Goal: Information Seeking & Learning: Learn about a topic

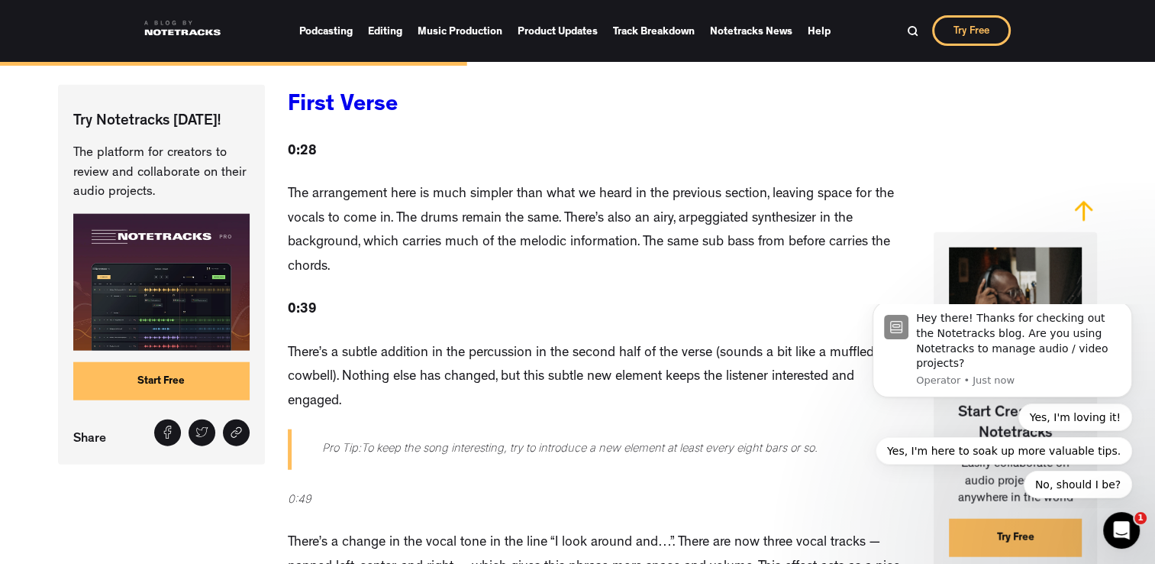
scroll to position [3513, 0]
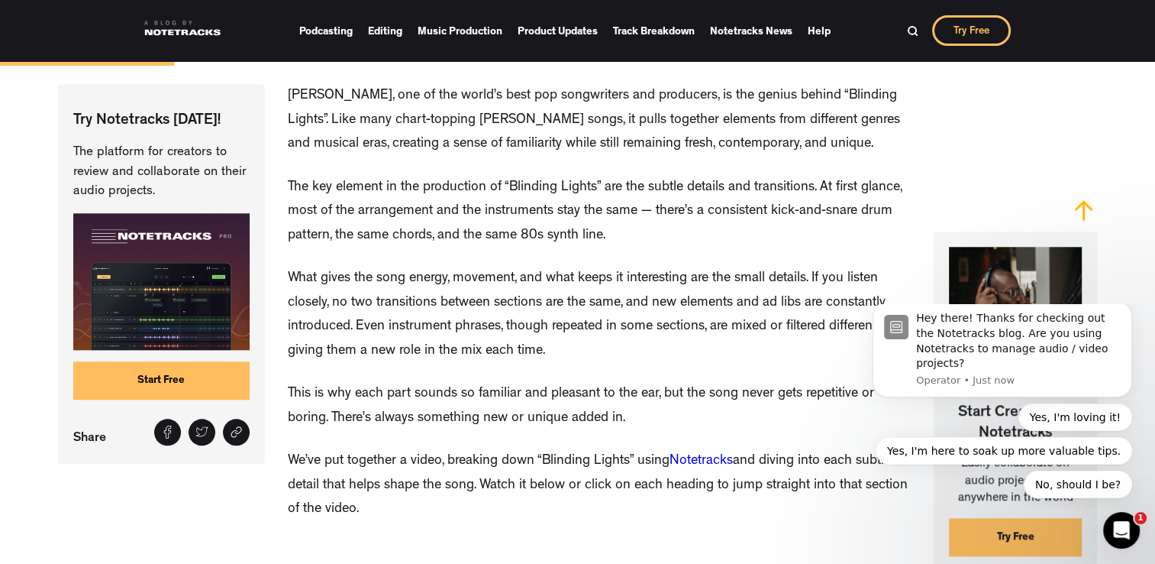
scroll to position [1451, 0]
